Goal: Transaction & Acquisition: Purchase product/service

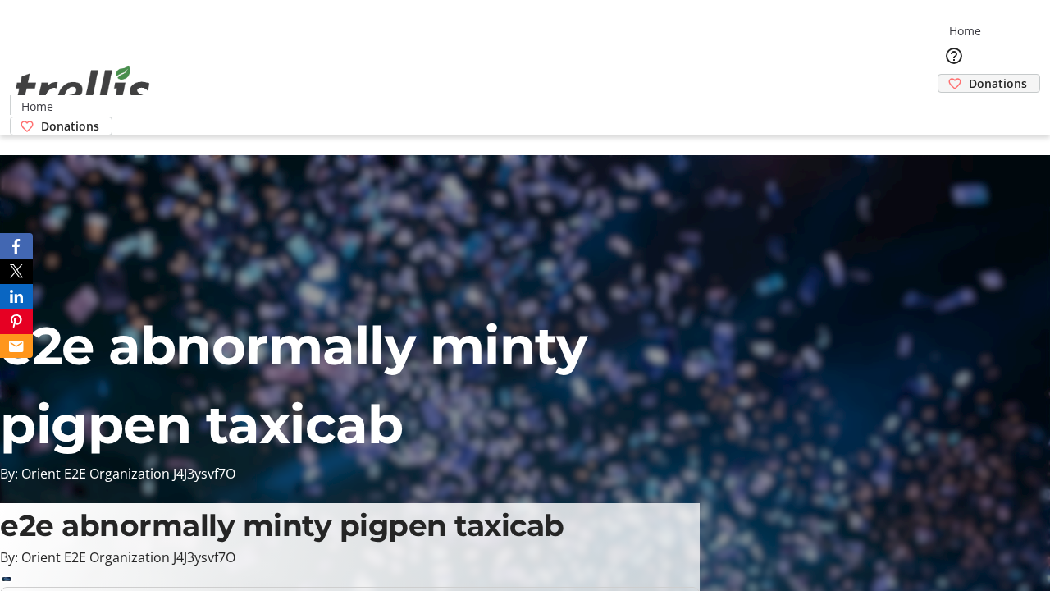
click at [969, 75] on span "Donations" at bounding box center [998, 83] width 58 height 17
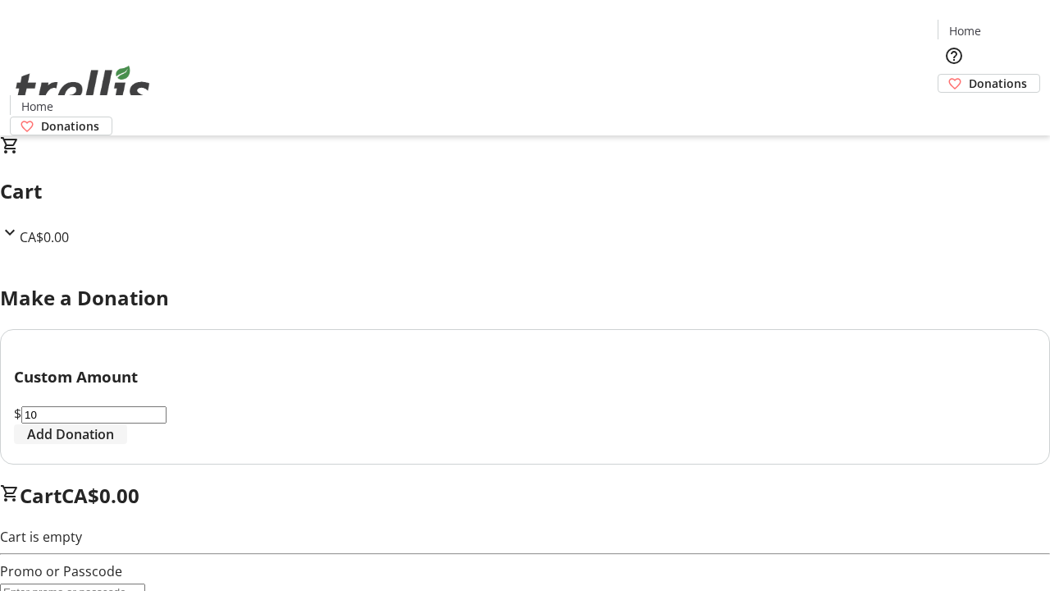
click at [114, 444] on span "Add Donation" at bounding box center [70, 434] width 87 height 20
